Goal: Information Seeking & Learning: Understand process/instructions

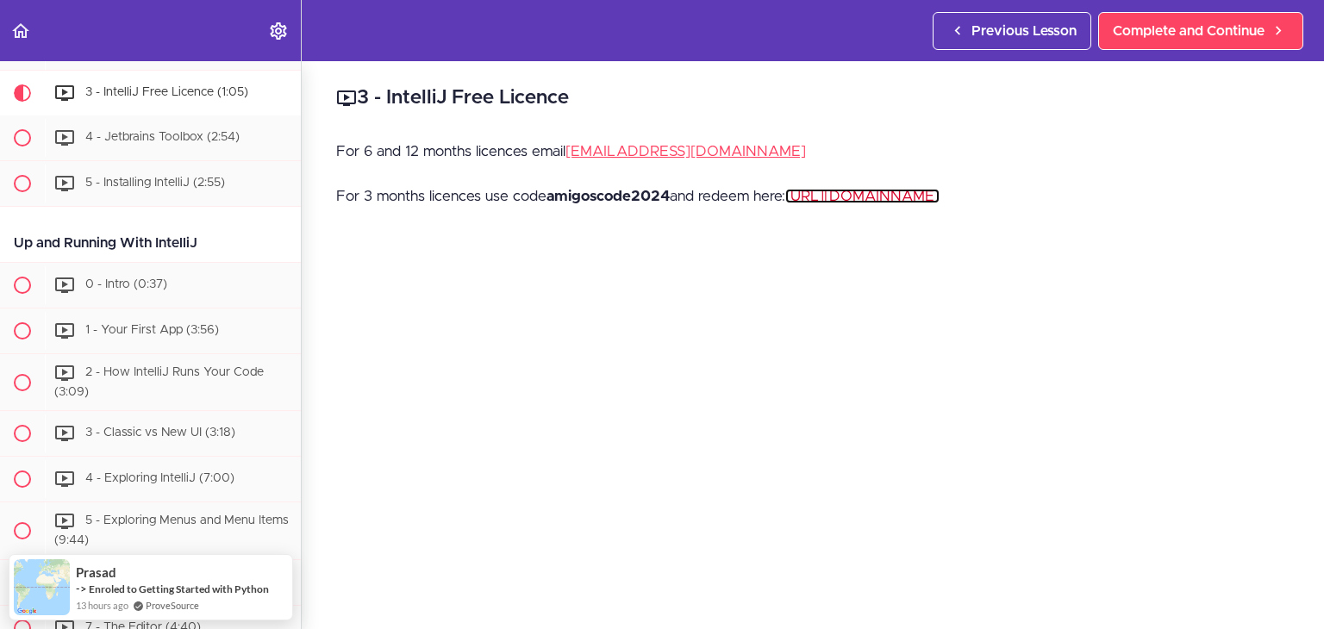
click at [864, 190] on link "[URL][DOMAIN_NAME]" at bounding box center [862, 196] width 154 height 15
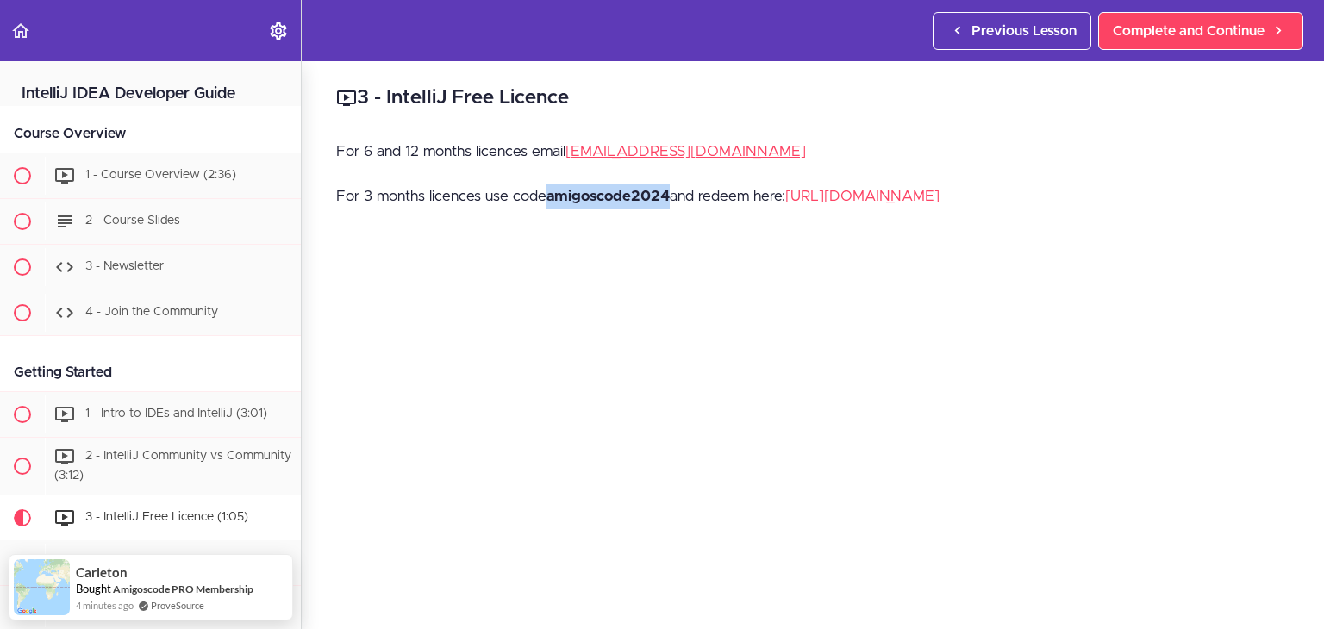
drag, startPoint x: 548, startPoint y: 197, endPoint x: 673, endPoint y: 200, distance: 125.0
click at [673, 200] on p "For 3 months licences use code amigoscode2024 and redeem here: [URL][DOMAIN_NAM…" at bounding box center [812, 197] width 953 height 26
copy strong "amigoscode2024"
click at [764, 134] on div "3 - IntelliJ Free Licence For 6 and 12 months licences email [EMAIL_ADDRESS][DO…" at bounding box center [813, 345] width 1022 height 568
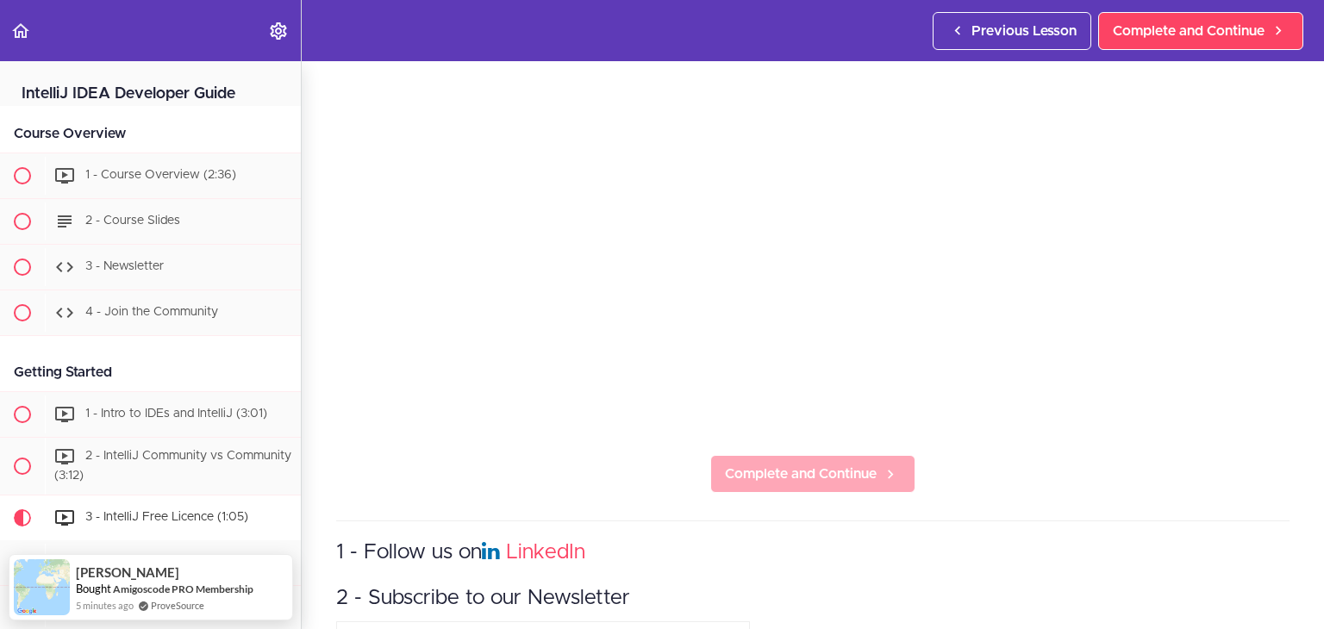
scroll to position [356, 0]
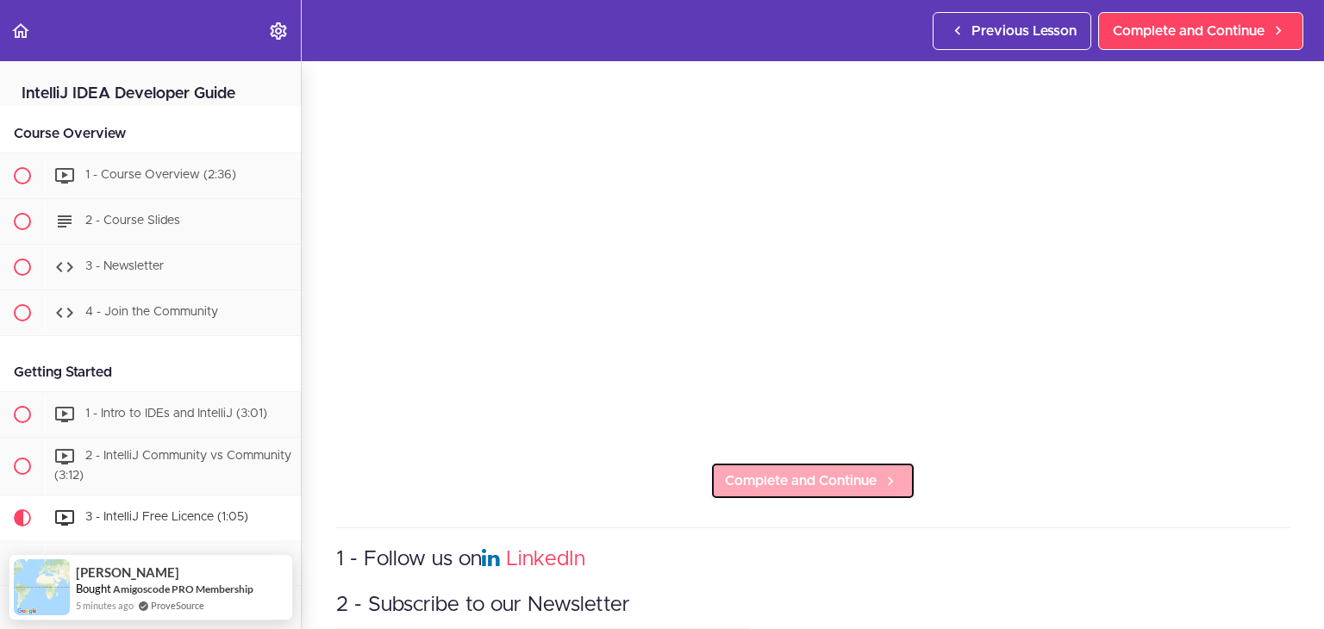
click at [801, 483] on link "Complete and Continue" at bounding box center [812, 481] width 205 height 38
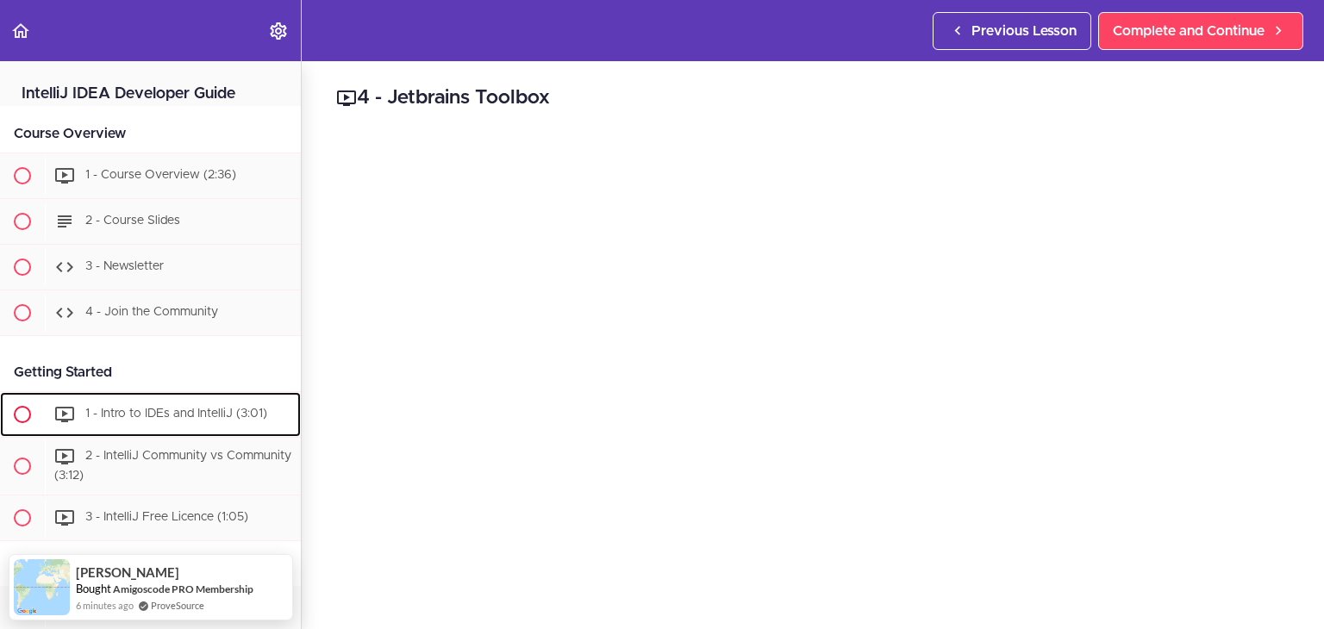
click at [110, 415] on span "1 - Intro to IDEs and IntelliJ (3:01)" at bounding box center [176, 414] width 182 height 12
